Goal: Task Accomplishment & Management: Manage account settings

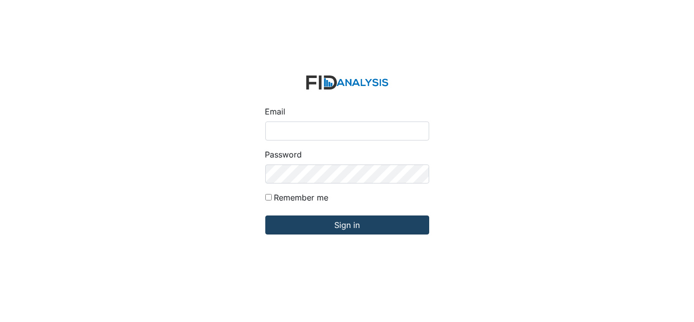
type input "[EMAIL_ADDRESS][DOMAIN_NAME]"
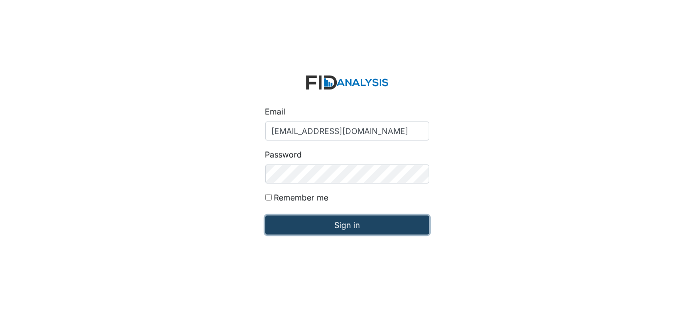
click at [334, 225] on input "Sign in" at bounding box center [347, 224] width 164 height 19
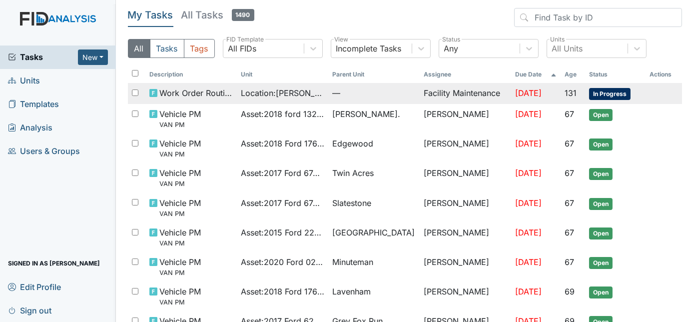
click at [451, 94] on td "Facility Maintenance" at bounding box center [465, 93] width 91 height 21
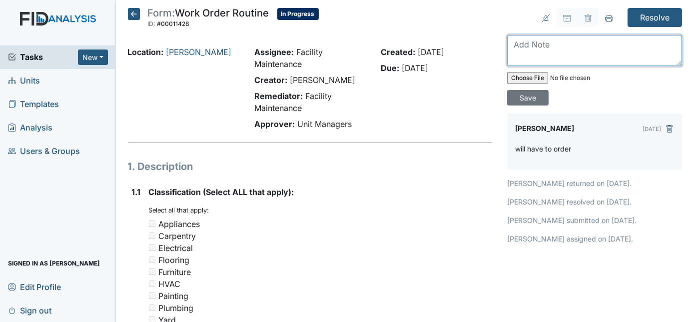
click at [538, 45] on textarea at bounding box center [594, 50] width 175 height 31
type textarea "replaced"
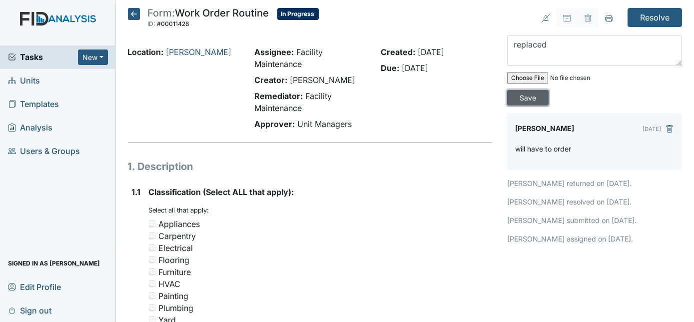
click at [548, 90] on input "Save" at bounding box center [527, 97] width 41 height 15
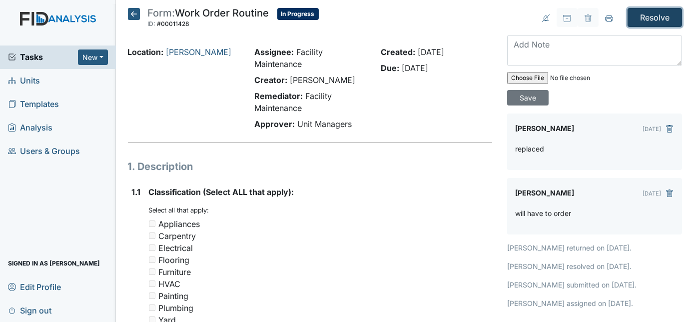
click at [638, 19] on input "Resolve" at bounding box center [654, 17] width 54 height 19
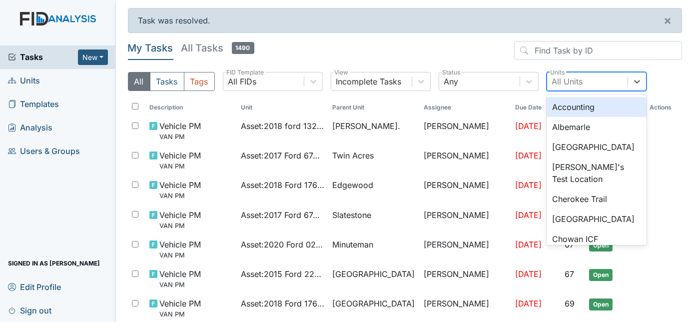
click at [583, 78] on div "All Units" at bounding box center [587, 81] width 80 height 18
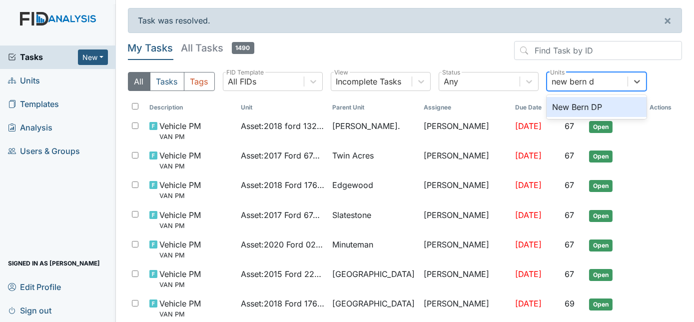
type input "new bern dp"
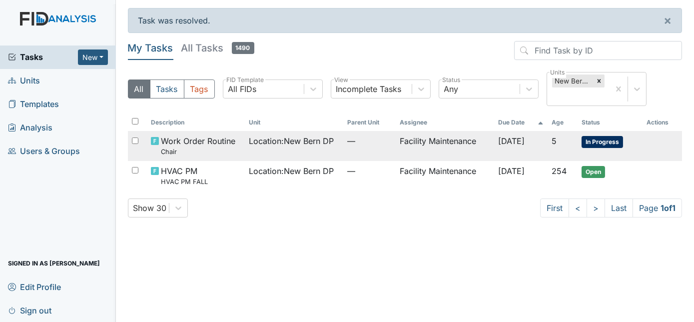
click at [444, 148] on td "Facility Maintenance" at bounding box center [445, 145] width 98 height 29
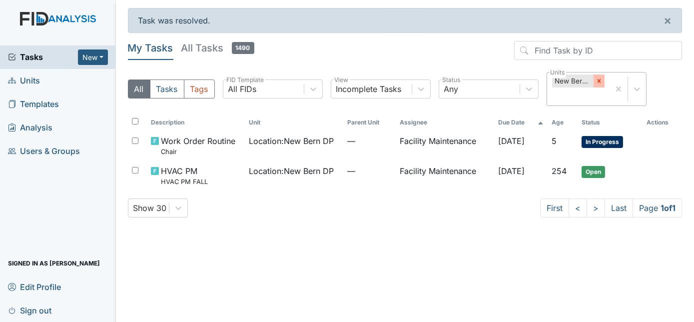
click at [596, 79] on icon at bounding box center [598, 80] width 7 height 7
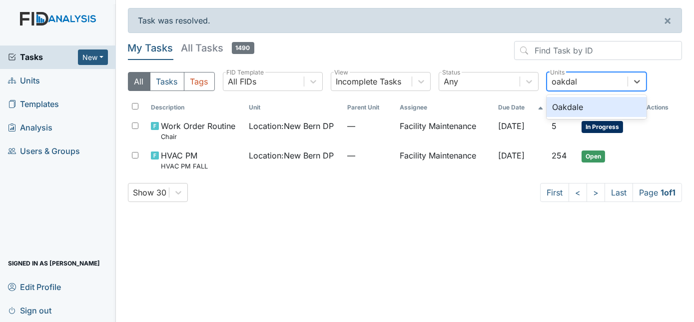
type input "oakdale"
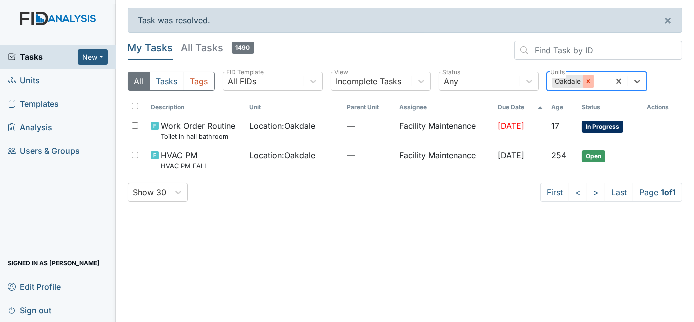
click at [589, 81] on icon at bounding box center [587, 81] width 7 height 7
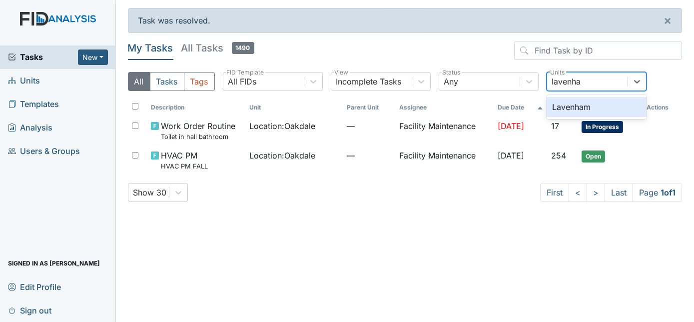
type input "lavenham"
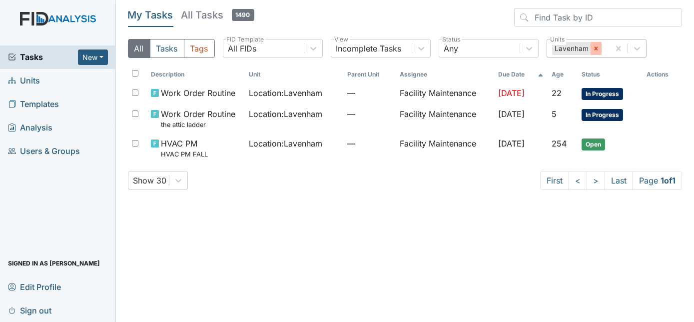
click at [594, 49] on icon at bounding box center [595, 47] width 3 height 3
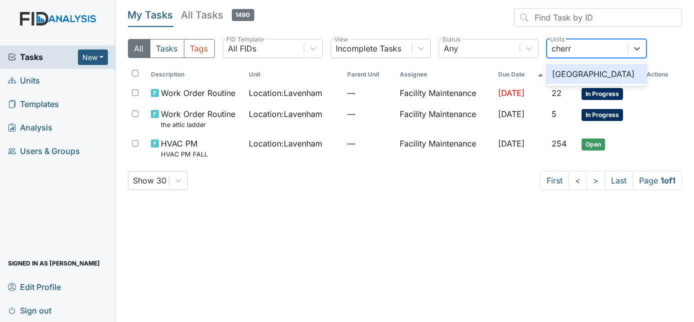
type input "cherry"
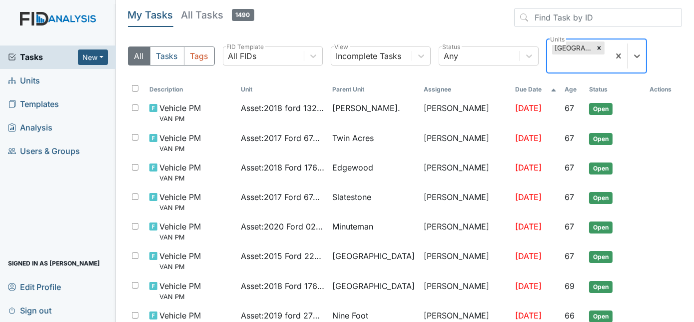
scroll to position [7, 0]
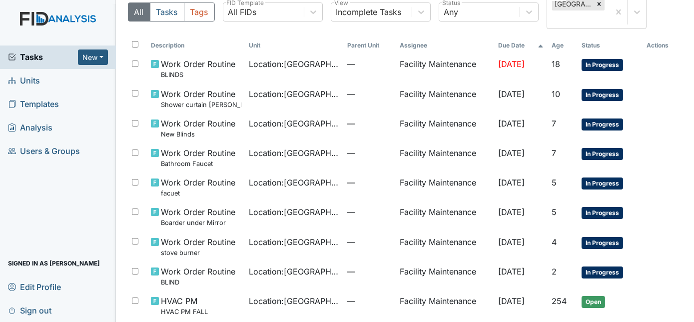
scroll to position [46, 0]
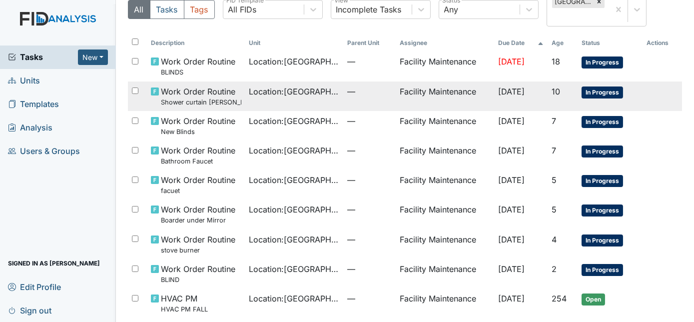
click at [347, 97] on td "—" at bounding box center [369, 95] width 52 height 29
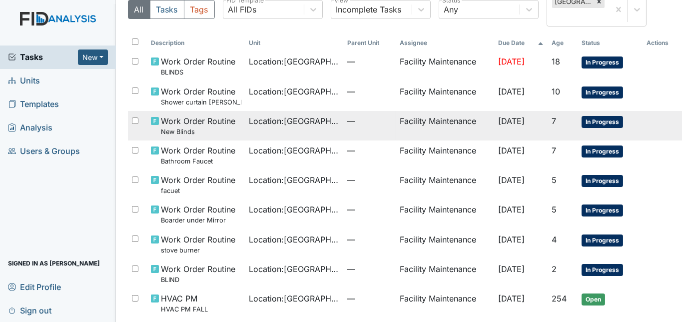
click at [321, 126] on span "Location : Cherry Lane" at bounding box center [294, 121] width 90 height 12
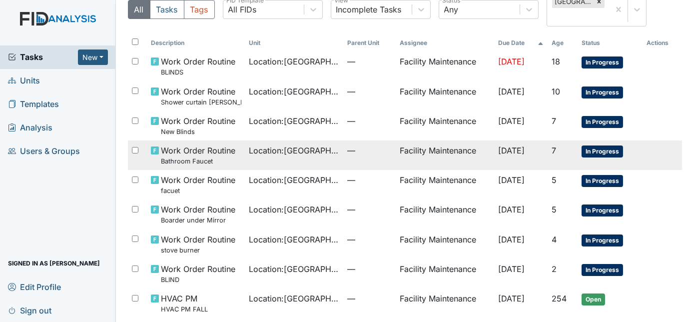
click at [346, 163] on td "—" at bounding box center [369, 154] width 52 height 29
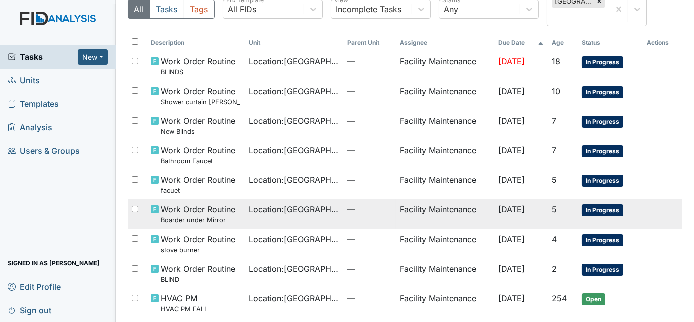
click at [312, 215] on span "Location : Cherry Lane" at bounding box center [294, 209] width 90 height 12
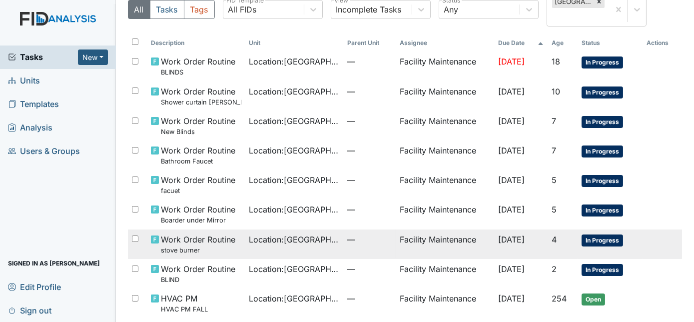
click at [349, 244] on span "—" at bounding box center [369, 239] width 44 height 12
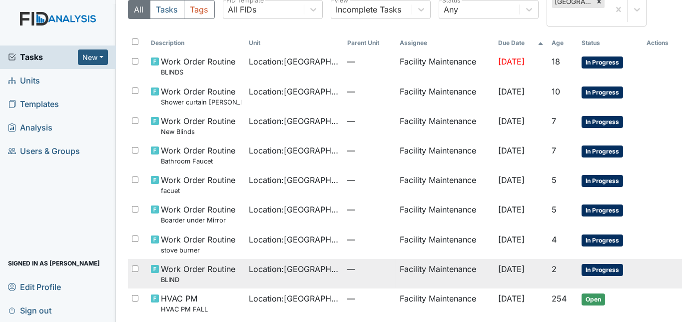
click at [355, 277] on td "—" at bounding box center [369, 273] width 52 height 29
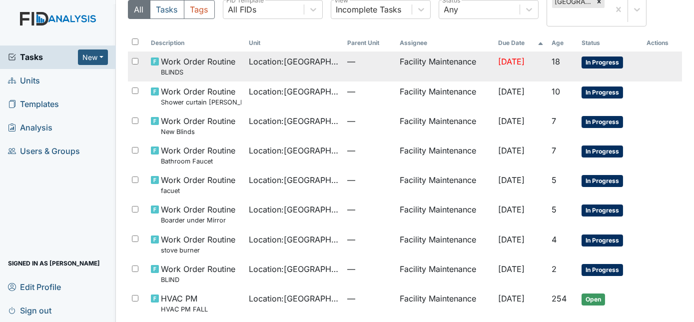
click at [271, 66] on span "Location : Cherry Lane" at bounding box center [294, 61] width 90 height 12
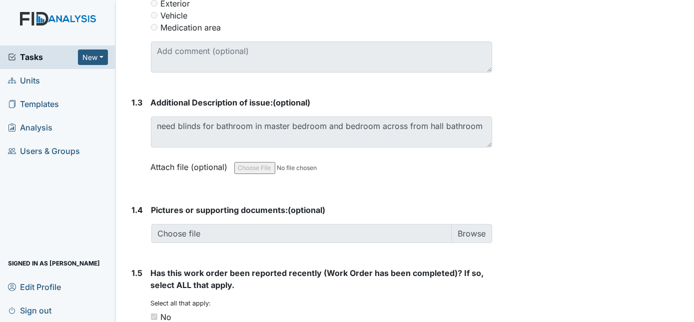
scroll to position [602, 0]
